Goal: Find specific page/section: Find specific page/section

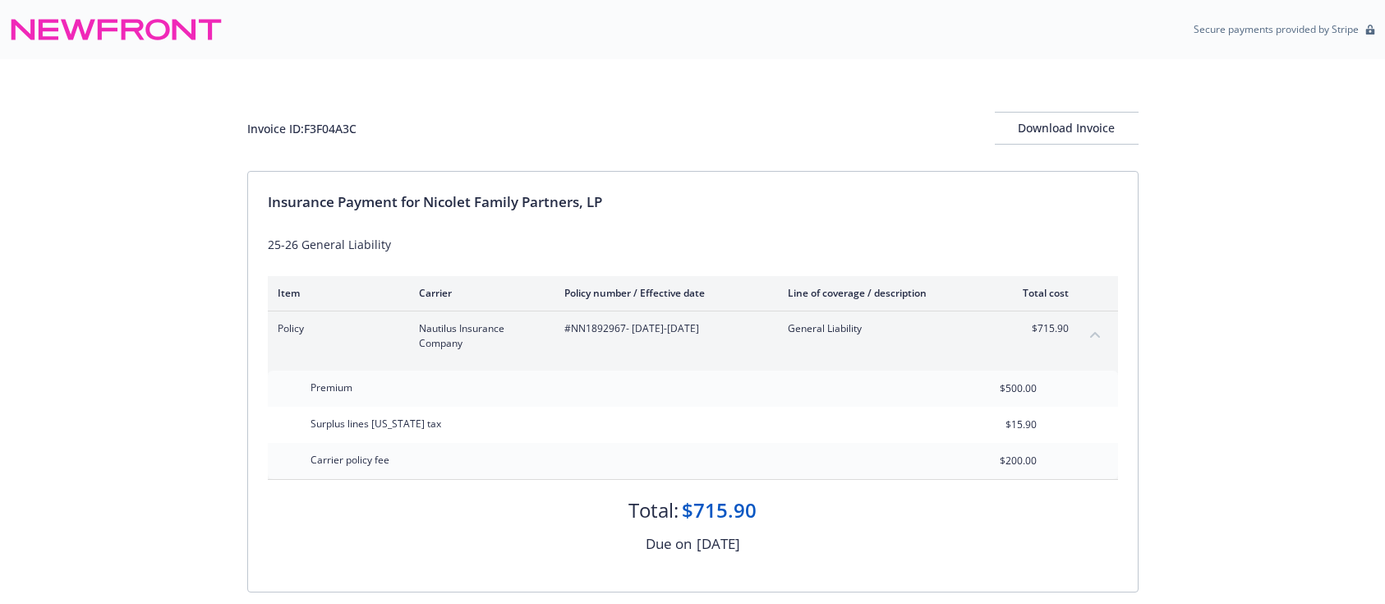
scroll to position [109, 0]
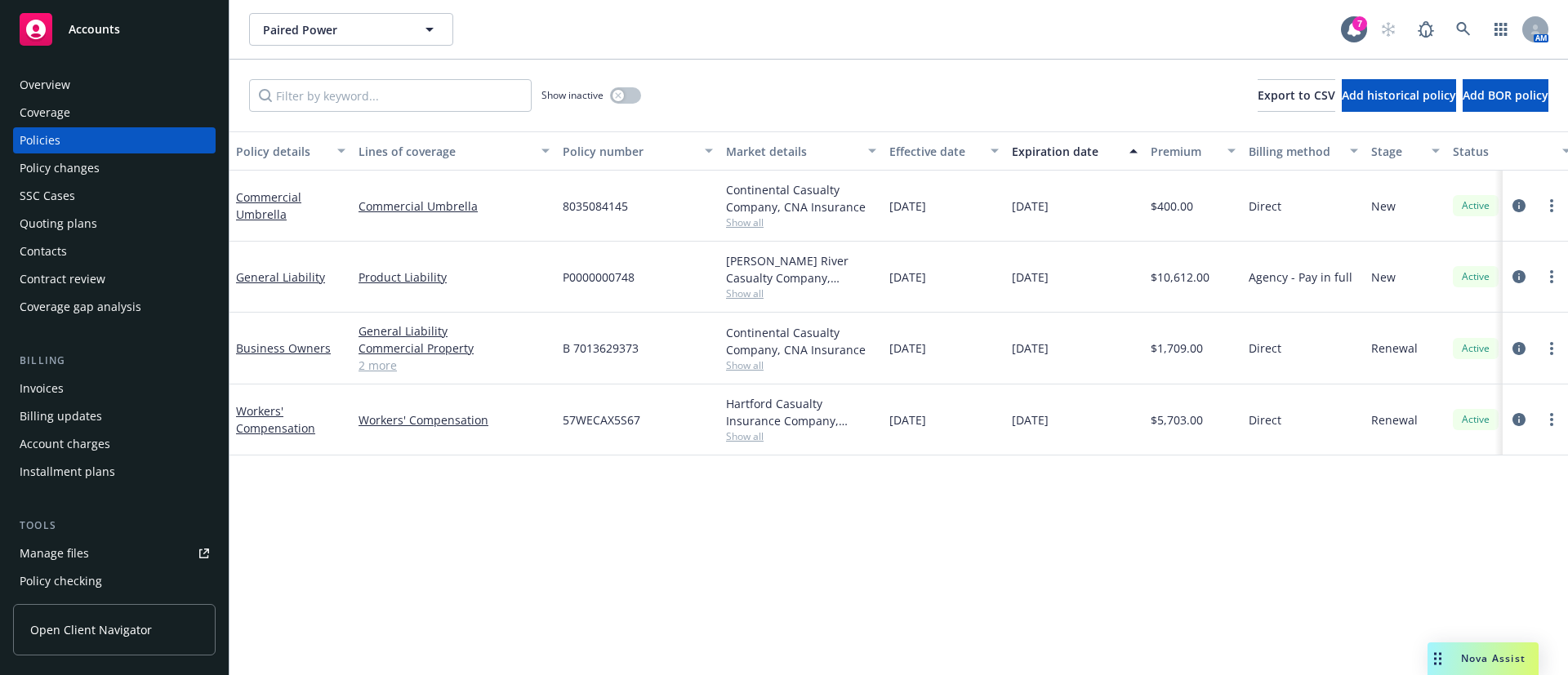
click at [149, 253] on div "Contacts" at bounding box center [114, 252] width 190 height 26
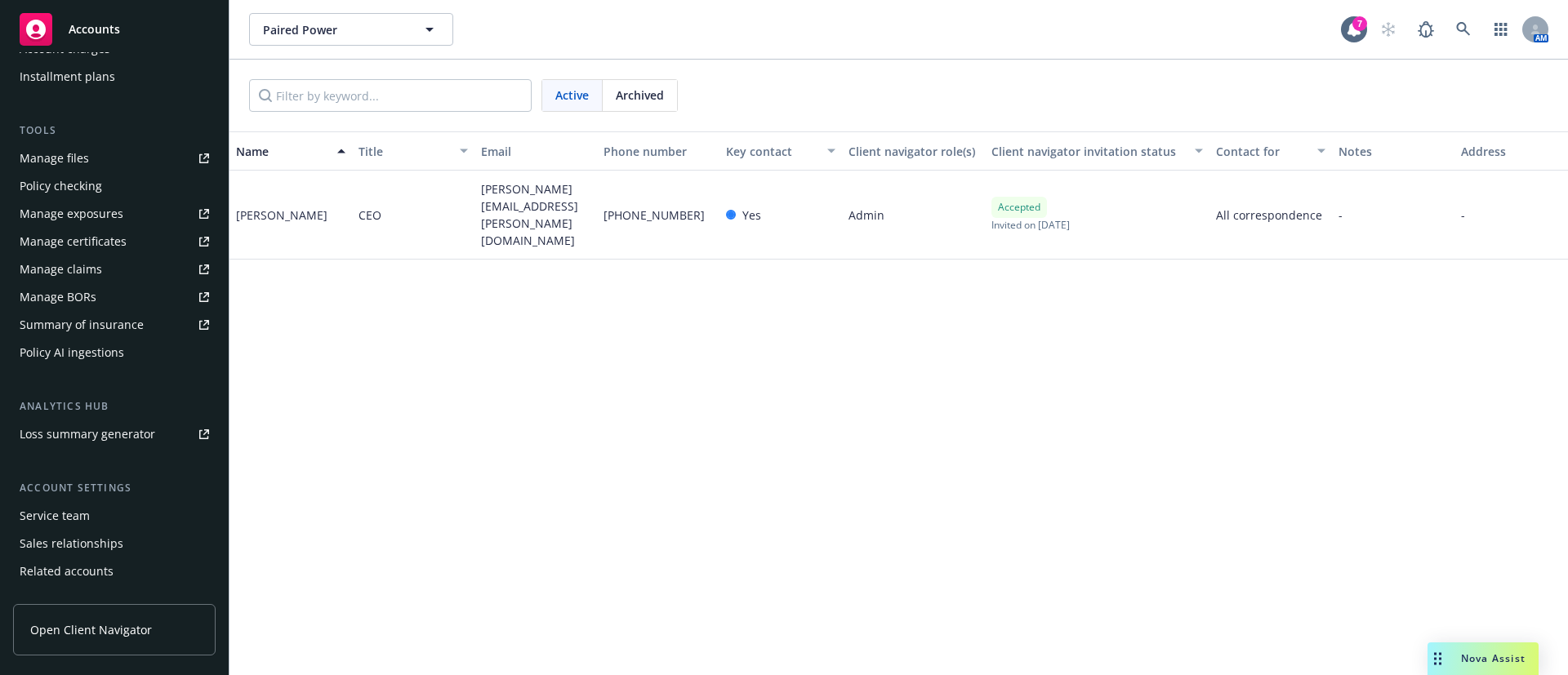
scroll to position [444, 0]
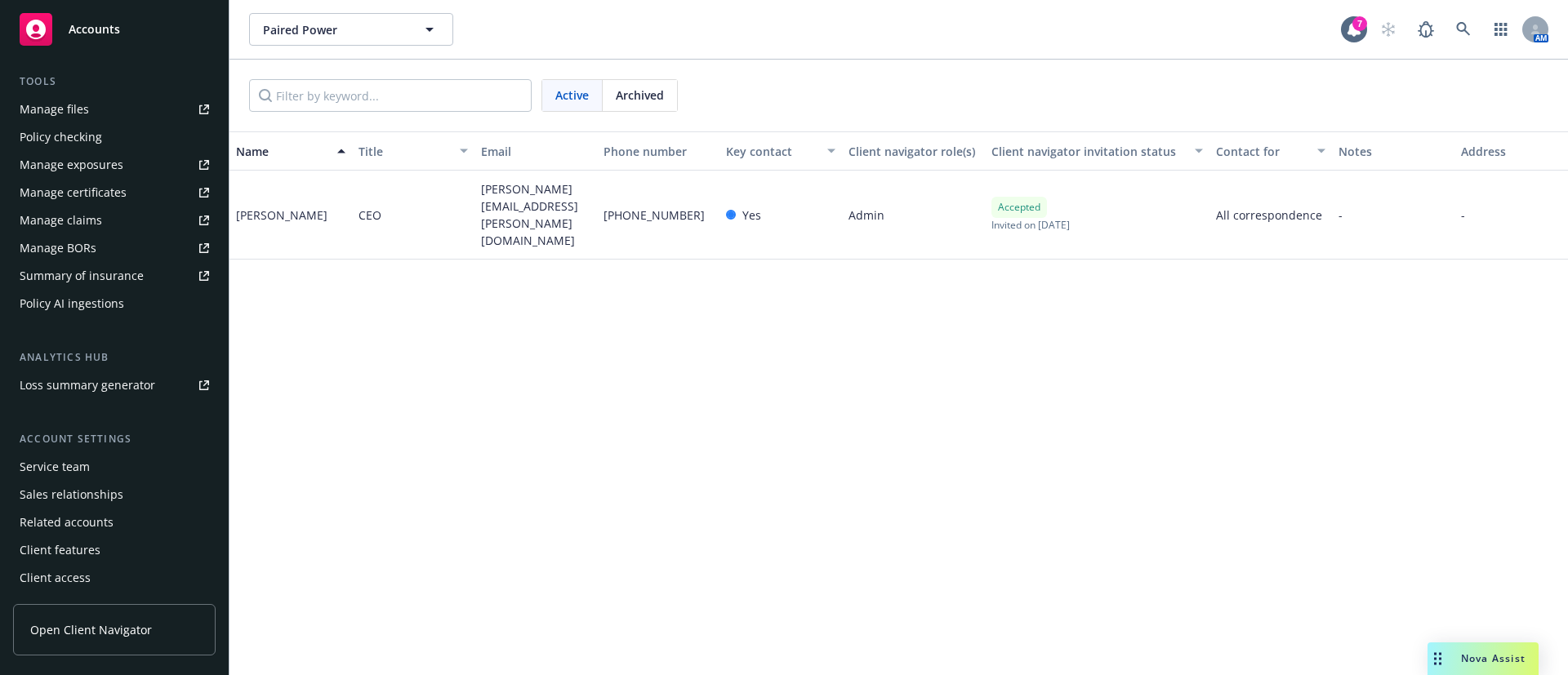
click at [111, 478] on div "Service team" at bounding box center [114, 467] width 190 height 26
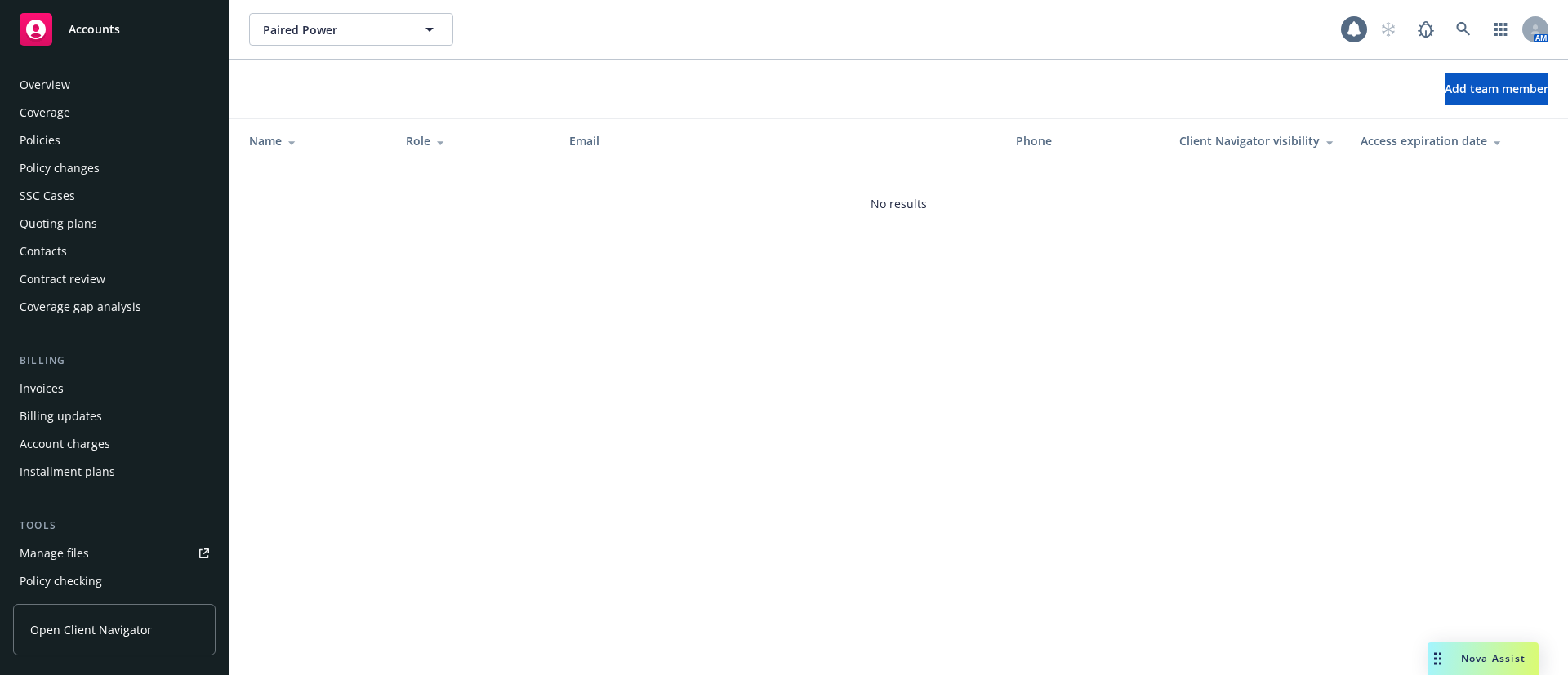
scroll to position [444, 0]
